Goal: Information Seeking & Learning: Learn about a topic

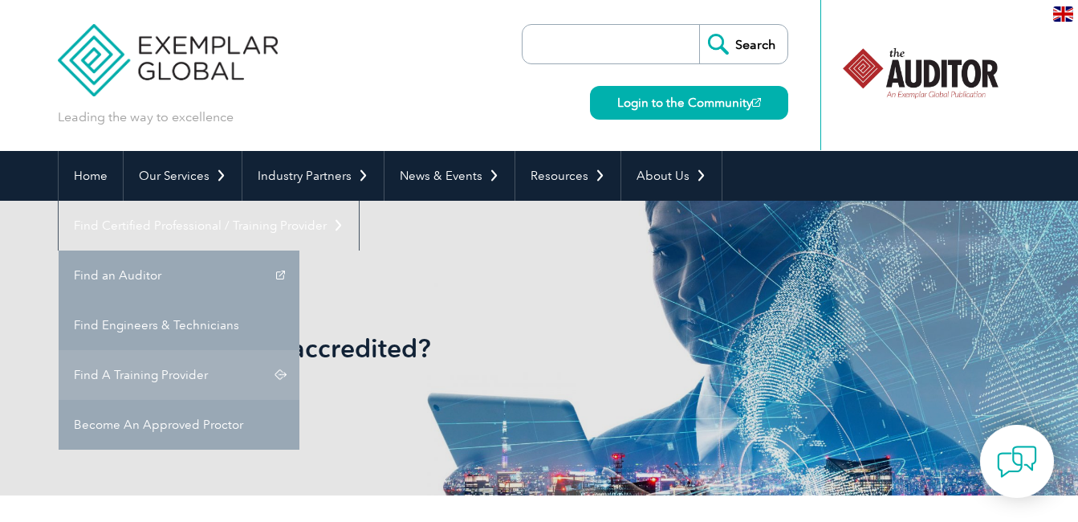
click at [299, 350] on link "Find A Training Provider" at bounding box center [179, 375] width 241 height 50
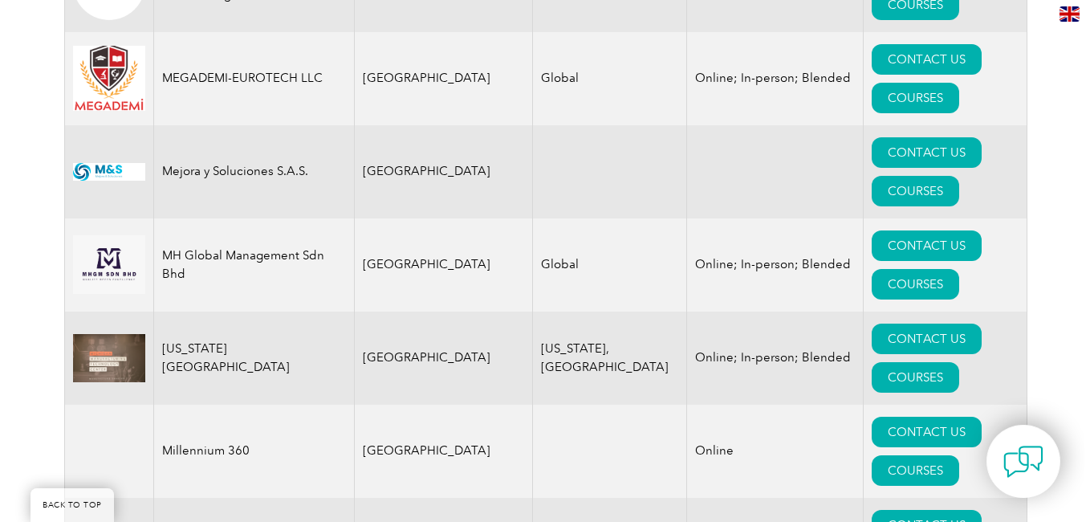
scroll to position [15766, 0]
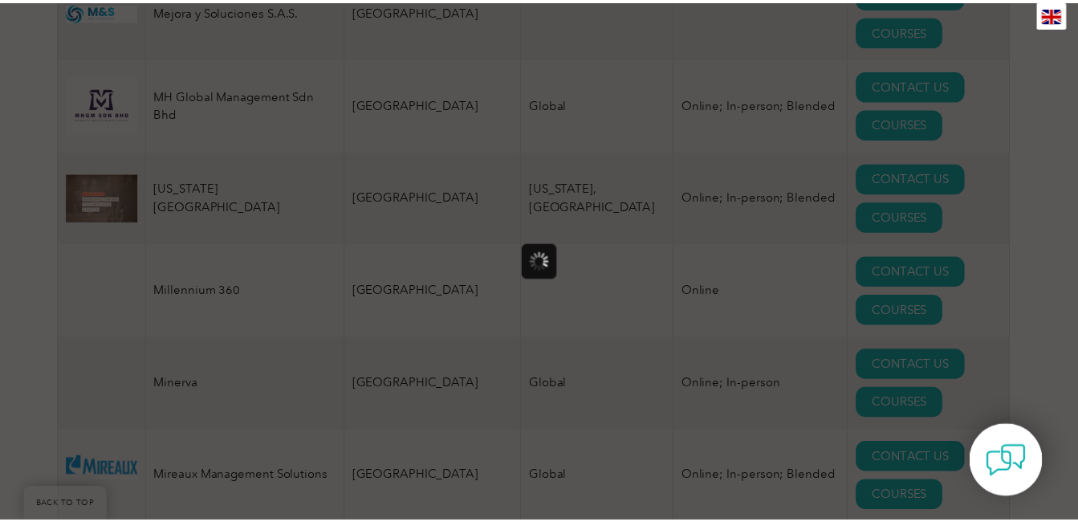
scroll to position [0, 0]
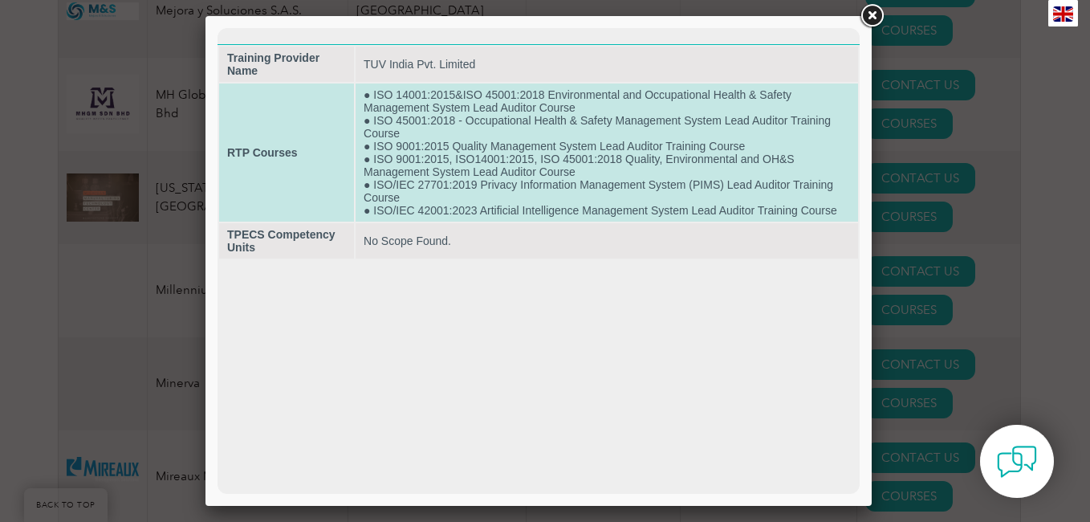
click at [519, 168] on td "● ISO 14001:2015&ISO 45001:2018 Environmental and Occupational Health & Safety …" at bounding box center [607, 152] width 503 height 138
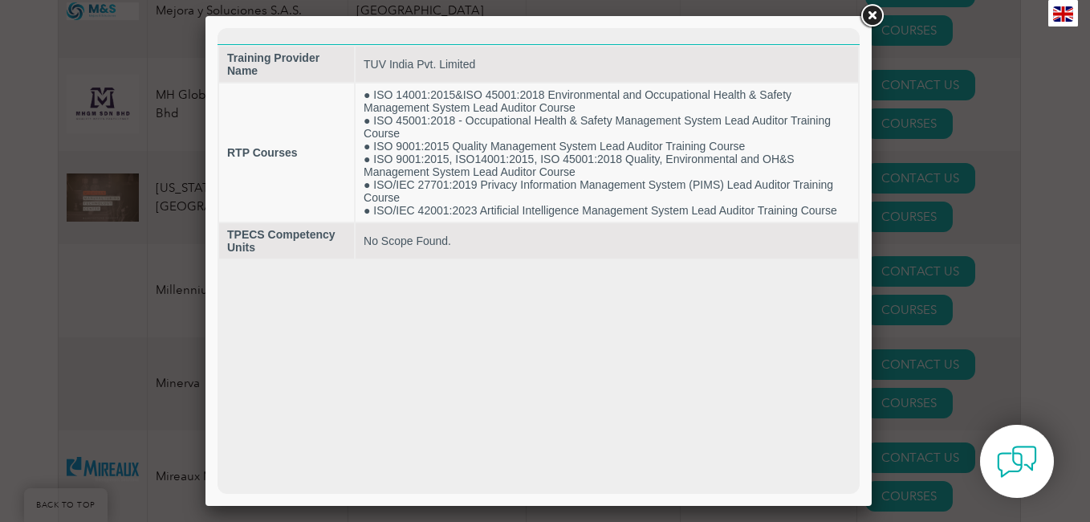
click at [872, 19] on link at bounding box center [871, 16] width 29 height 29
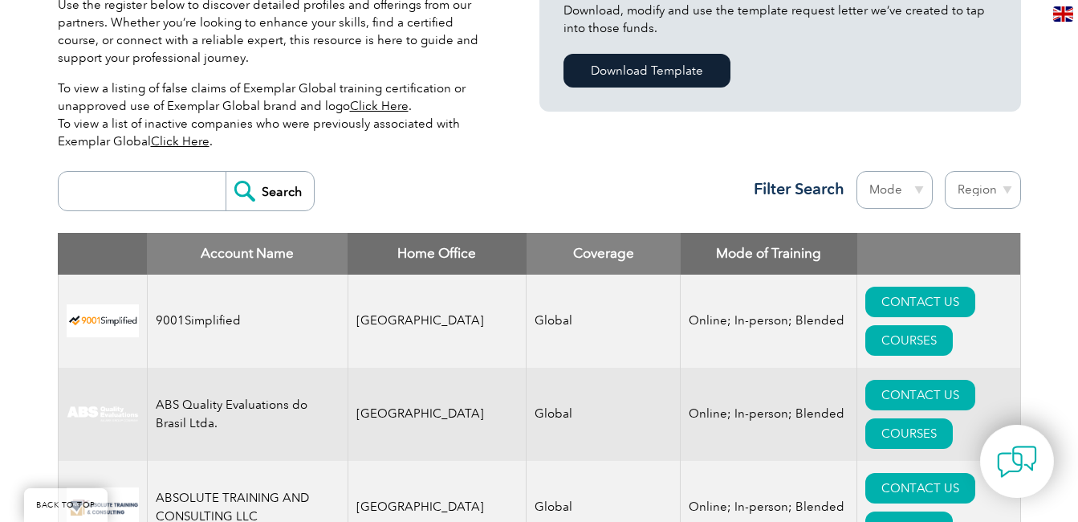
scroll to position [482, 0]
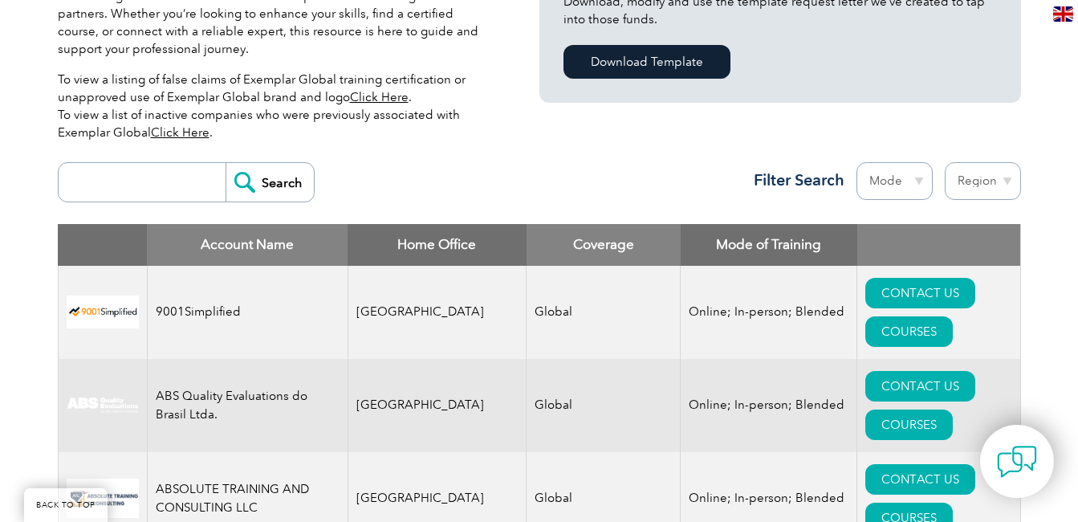
click at [175, 181] on input "search" at bounding box center [146, 182] width 159 height 39
type input "bs"
click at [244, 191] on input "Search" at bounding box center [270, 182] width 88 height 39
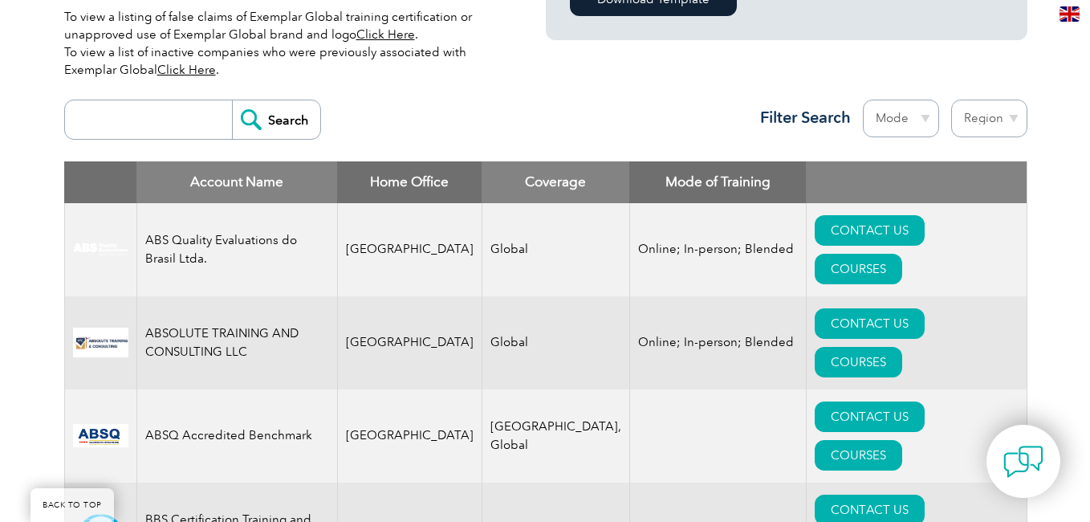
scroll to position [562, 0]
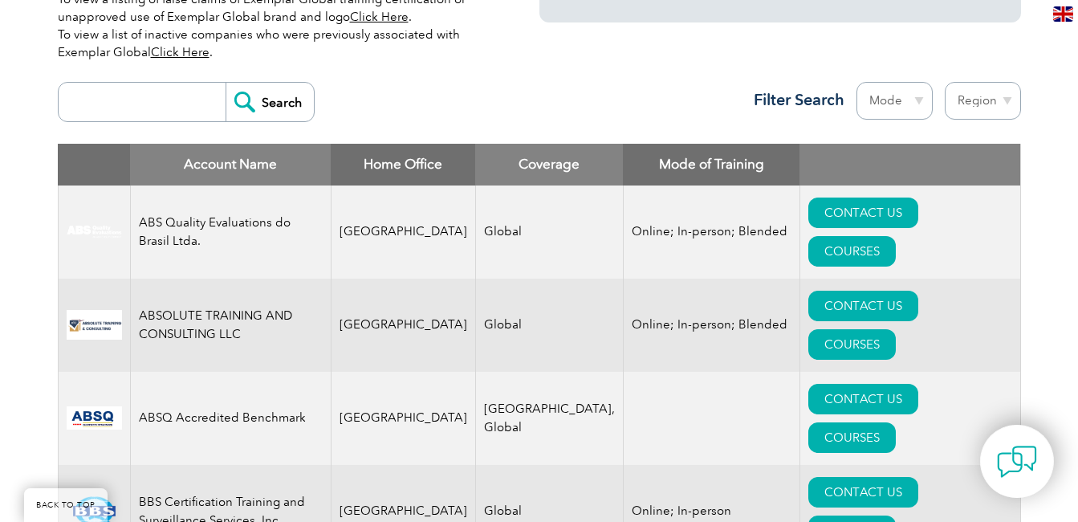
click at [177, 105] on input "search" at bounding box center [146, 102] width 159 height 39
type input "bscic"
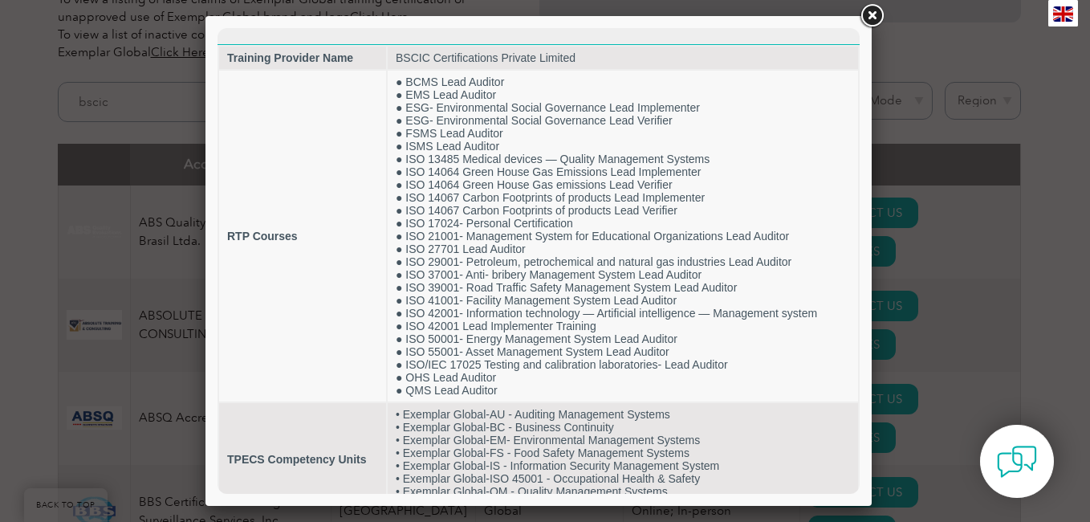
scroll to position [0, 0]
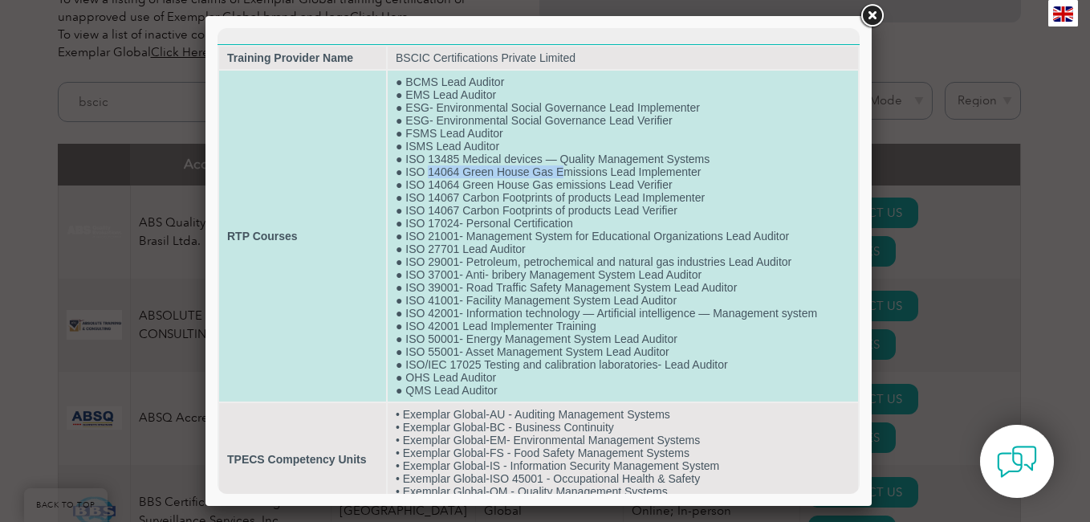
drag, startPoint x: 428, startPoint y: 171, endPoint x: 564, endPoint y: 168, distance: 136.5
click at [564, 168] on td "● BCMS Lead Auditor ● EMS Lead Auditor ● ESG- Environmental Social Governance L…" at bounding box center [623, 236] width 470 height 331
drag, startPoint x: 564, startPoint y: 168, endPoint x: 540, endPoint y: 183, distance: 28.5
click at [540, 183] on td "● BCMS Lead Auditor ● EMS Lead Auditor ● ESG- Environmental Social Governance L…" at bounding box center [623, 236] width 470 height 331
drag, startPoint x: 540, startPoint y: 183, endPoint x: 637, endPoint y: 191, distance: 97.5
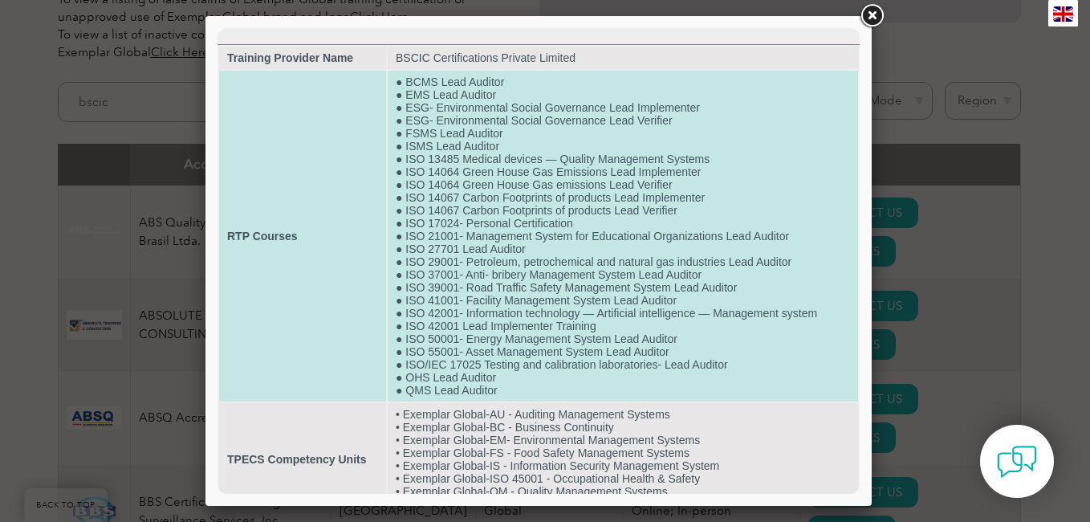
click at [637, 191] on td "● BCMS Lead Auditor ● EMS Lead Auditor ● ESG- Environmental Social Governance L…" at bounding box center [623, 236] width 470 height 331
drag, startPoint x: 422, startPoint y: 182, endPoint x: 675, endPoint y: 186, distance: 252.9
click at [675, 186] on td "● BCMS Lead Auditor ● EMS Lead Auditor ● ESG- Environmental Social Governance L…" at bounding box center [623, 236] width 470 height 331
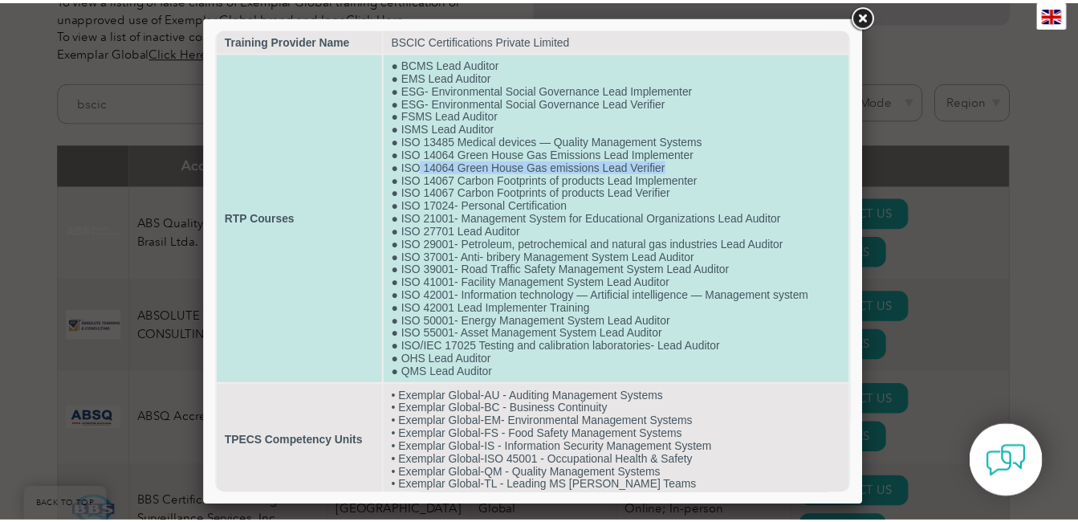
scroll to position [23, 0]
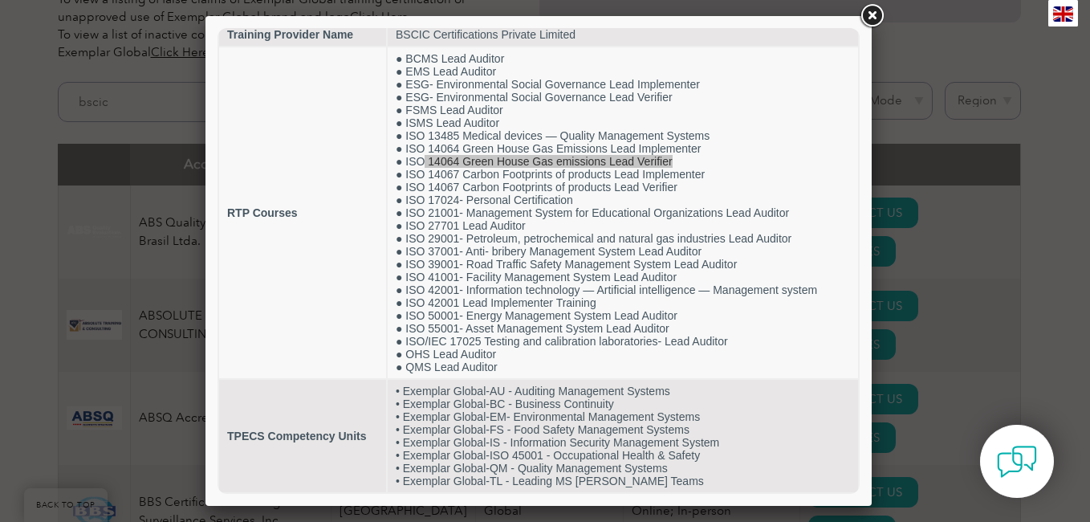
click at [860, 18] on link at bounding box center [871, 16] width 29 height 29
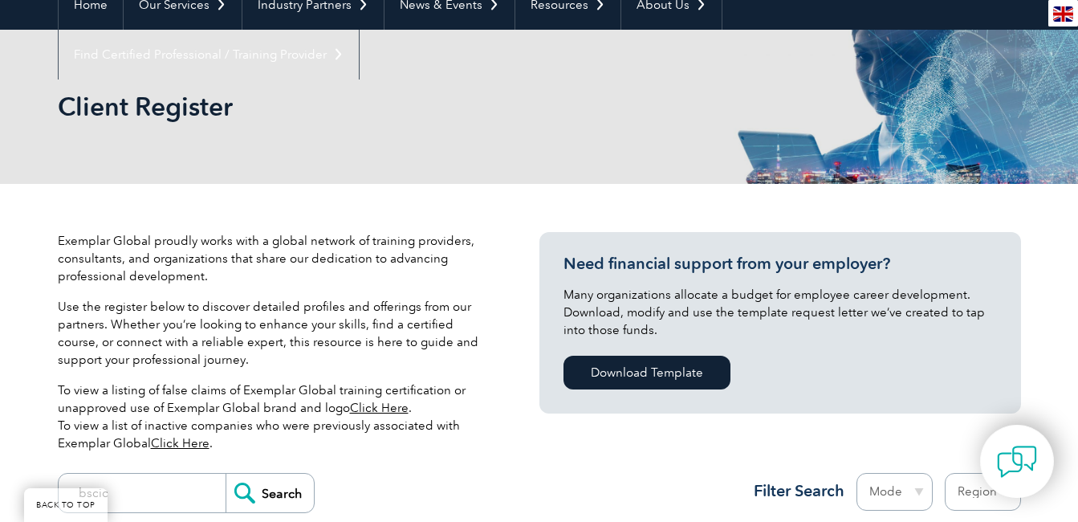
scroll to position [161, 0]
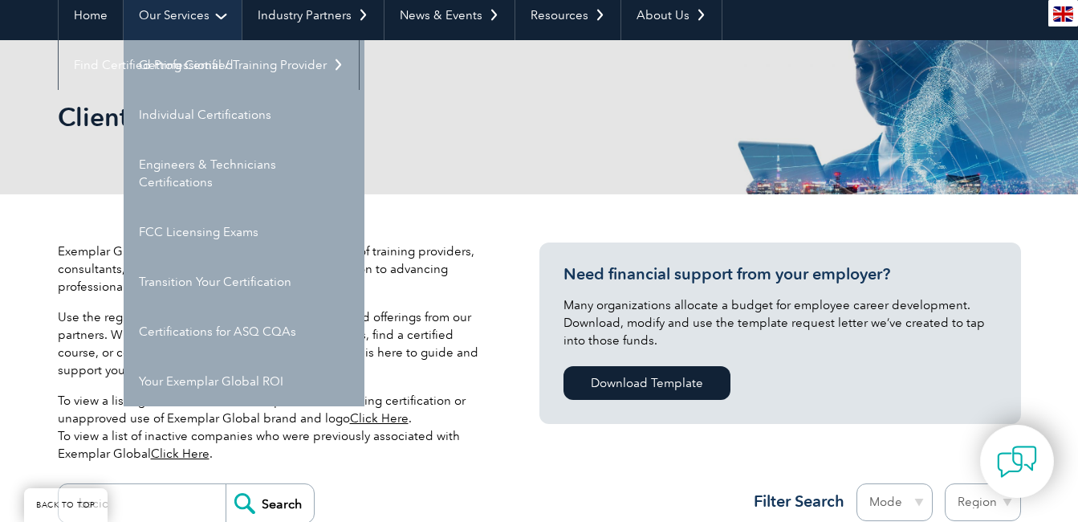
click at [211, 7] on link "Our Services" at bounding box center [183, 15] width 118 height 50
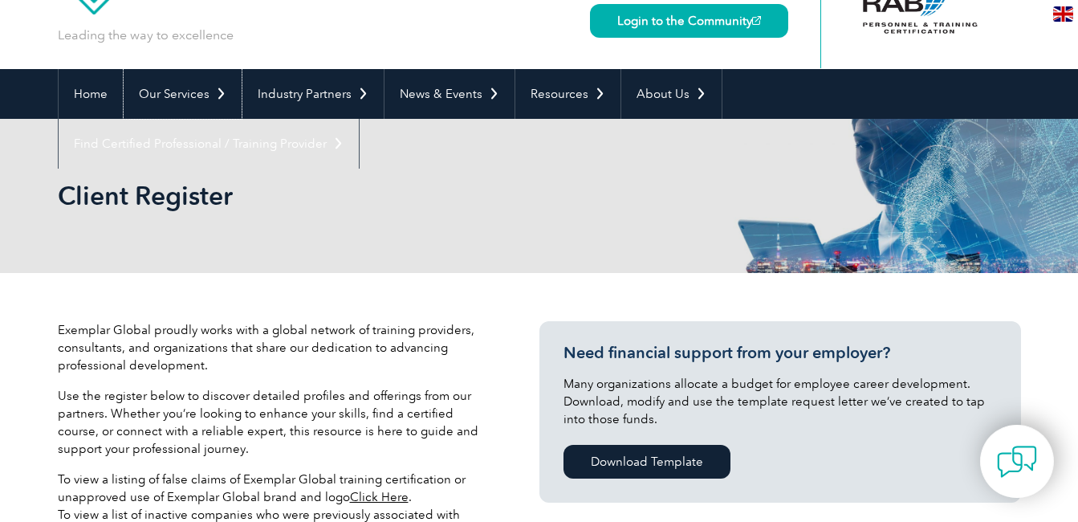
scroll to position [80, 0]
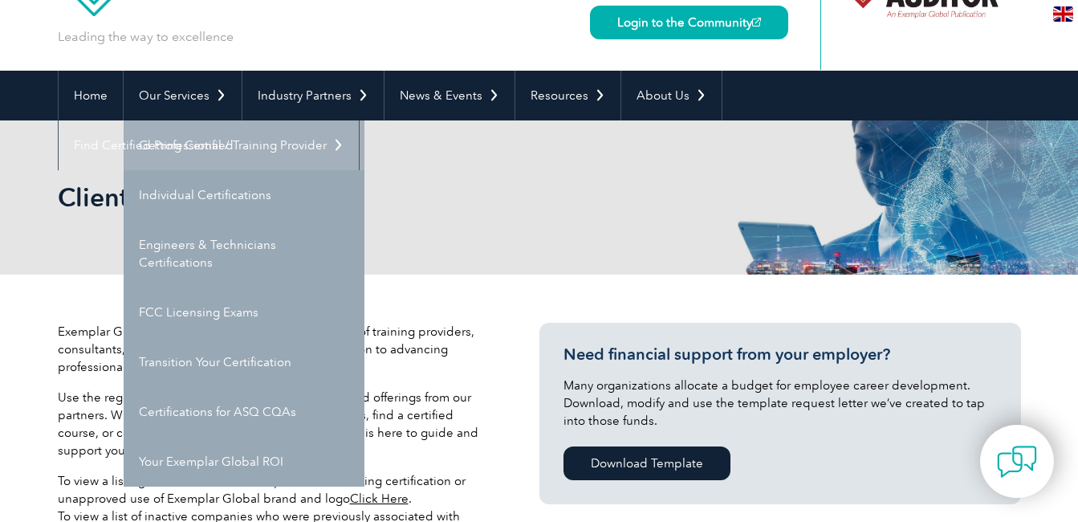
click at [219, 153] on link "Getting Certified" at bounding box center [244, 145] width 241 height 50
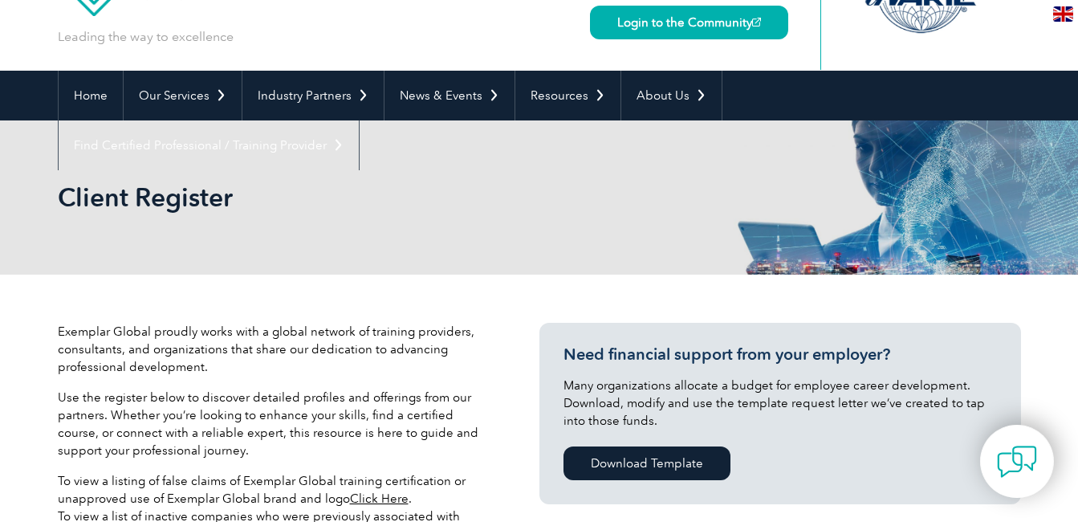
scroll to position [0, 0]
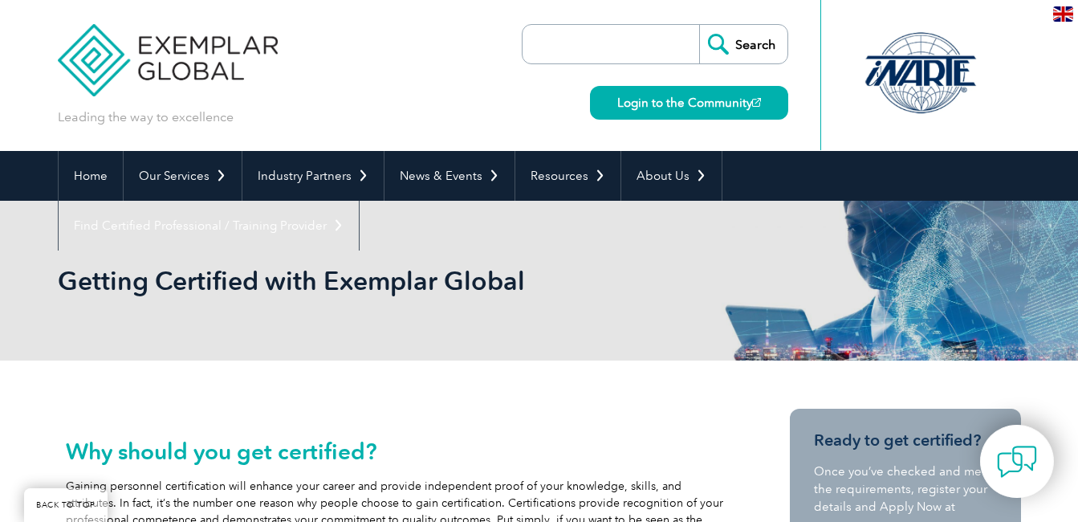
scroll to position [880, 0]
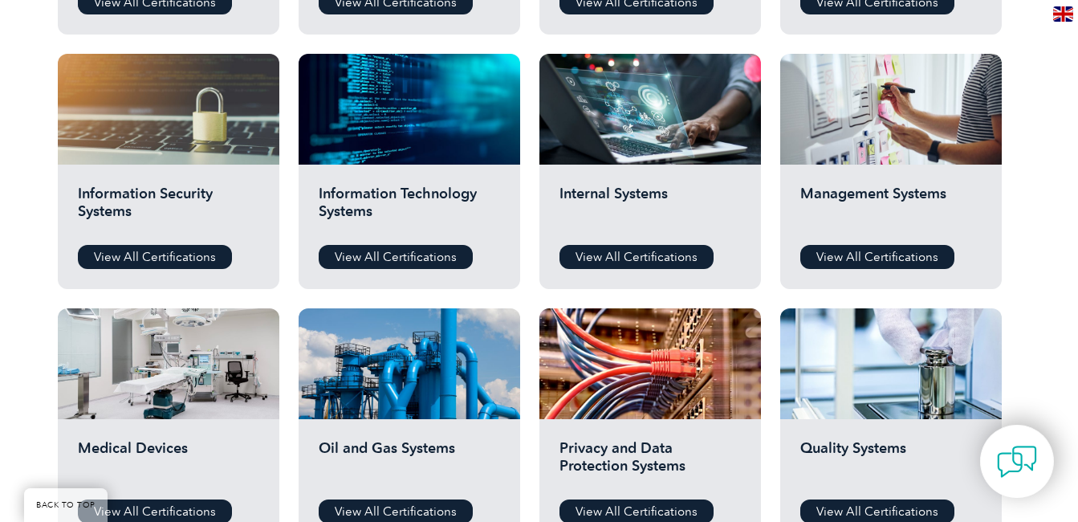
scroll to position [916, 0]
